Goal: Information Seeking & Learning: Learn about a topic

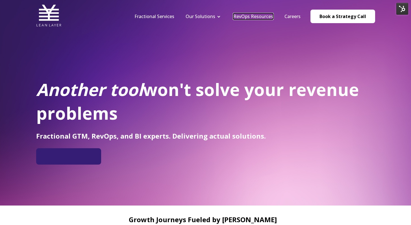
click at [241, 16] on link "RevOps Resources" at bounding box center [253, 16] width 40 height 6
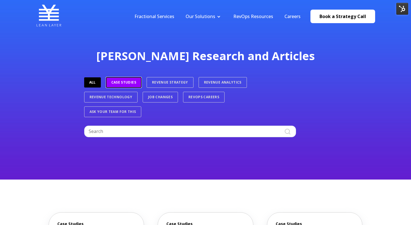
click at [130, 80] on link "Case Studies" at bounding box center [124, 82] width 36 height 11
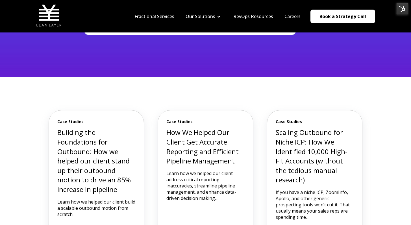
scroll to position [78, 0]
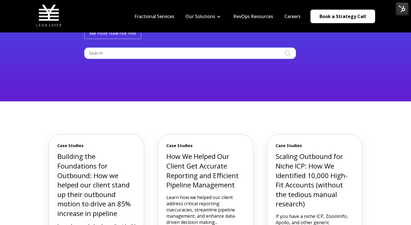
click at [177, 52] on input "Search" at bounding box center [190, 52] width 212 height 11
click at [177, 51] on input "Search" at bounding box center [190, 52] width 212 height 11
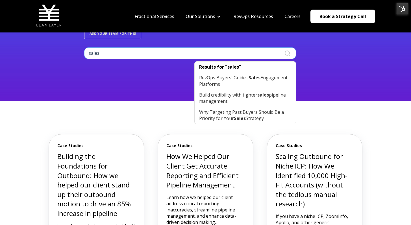
click at [164, 54] on input "sales" at bounding box center [190, 52] width 212 height 11
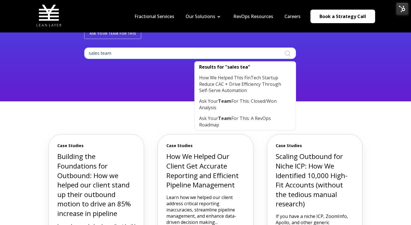
type input "sales team"
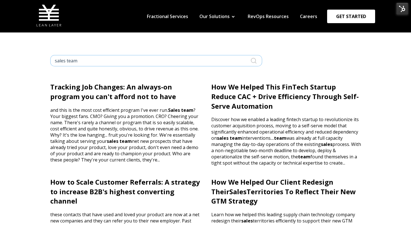
click at [148, 56] on input "sales team" at bounding box center [156, 60] width 212 height 11
click at [147, 57] on input "sales team" at bounding box center [156, 60] width 212 height 11
type input "sdr"
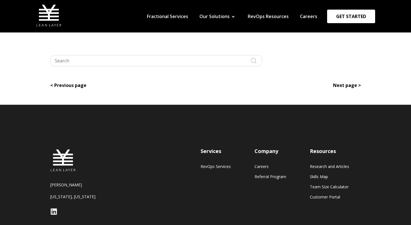
type input "sdr"
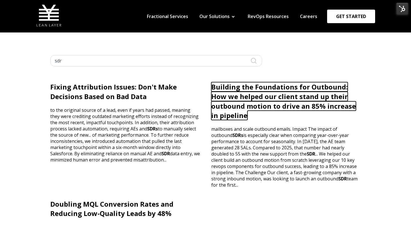
click at [235, 92] on link "Building the Foundations for Outbound: How we helped our client stand up their …" at bounding box center [283, 101] width 145 height 38
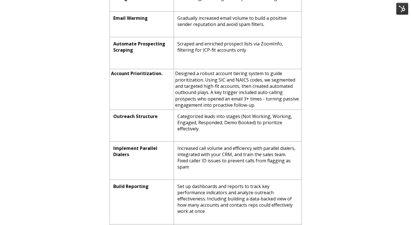
scroll to position [778, 0]
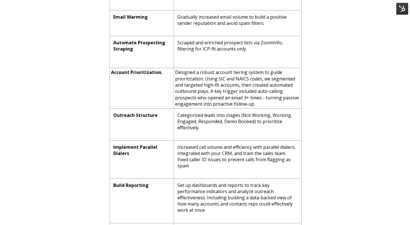
click at [147, 16] on strong "Email Warming" at bounding box center [130, 17] width 34 height 6
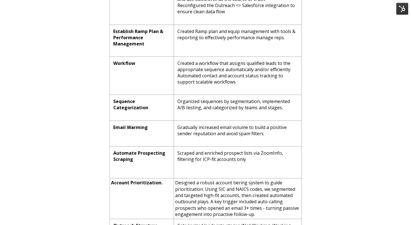
scroll to position [671, 0]
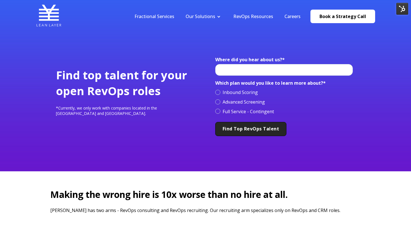
click at [238, 90] on span "Inbound Scoring" at bounding box center [236, 92] width 43 height 6
click at [0, 0] on input "Inbound Scoring" at bounding box center [0, 0] width 0 height 0
click at [238, 91] on span "Inbound Scoring" at bounding box center [236, 92] width 43 height 6
click at [0, 0] on input "Inbound Scoring" at bounding box center [0, 0] width 0 height 0
click at [233, 73] on input "Where did you hear about us? *" at bounding box center [284, 69] width 138 height 11
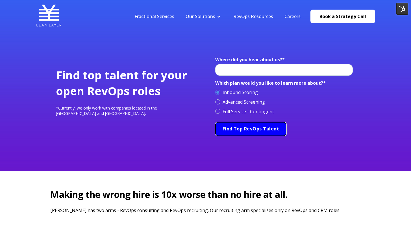
click at [260, 123] on form "Where did you hear about us? * Which plan would you like to learn more about? *…" at bounding box center [285, 96] width 140 height 80
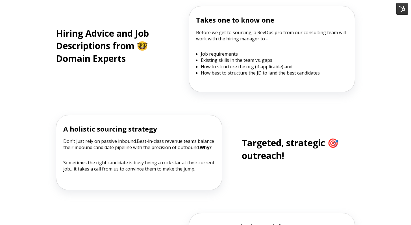
scroll to position [307, 0]
